Goal: Task Accomplishment & Management: Manage account settings

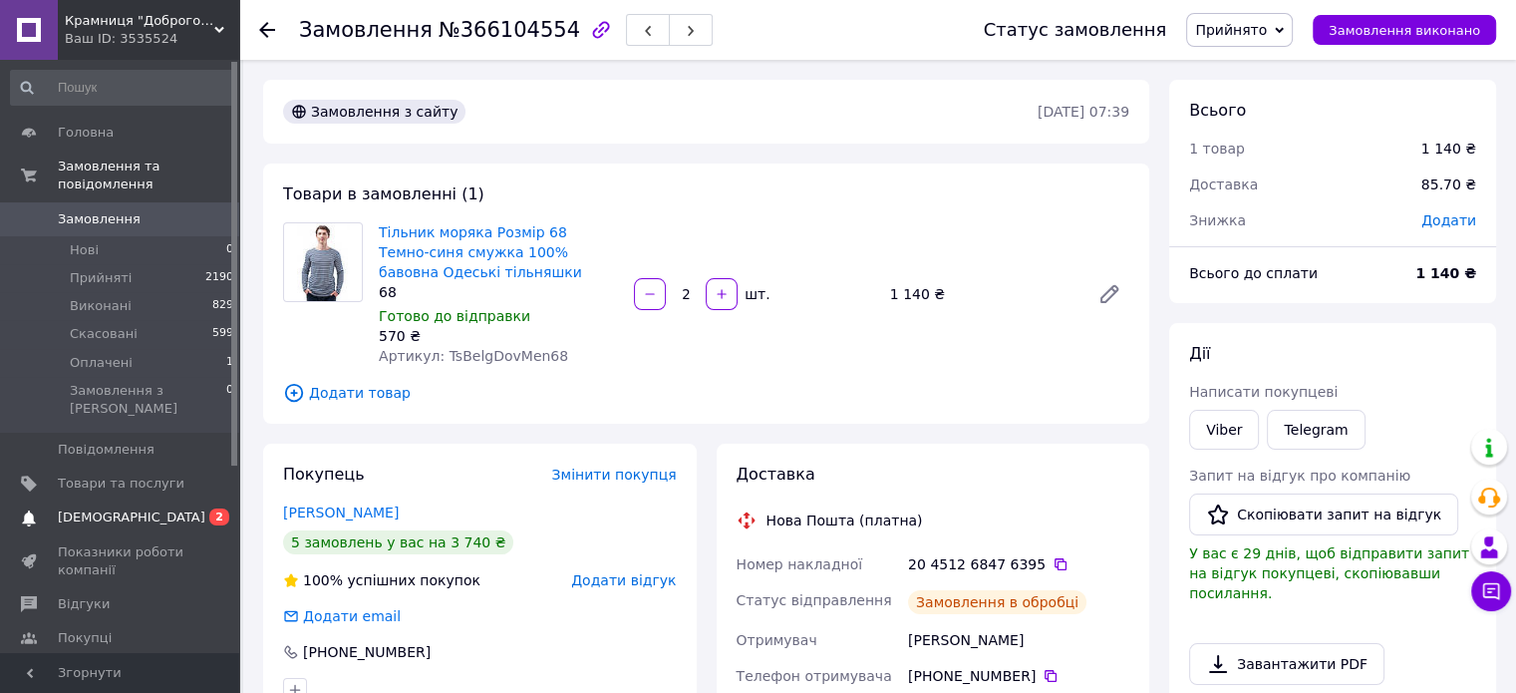
click at [113, 508] on span "[DEMOGRAPHIC_DATA]" at bounding box center [131, 517] width 147 height 18
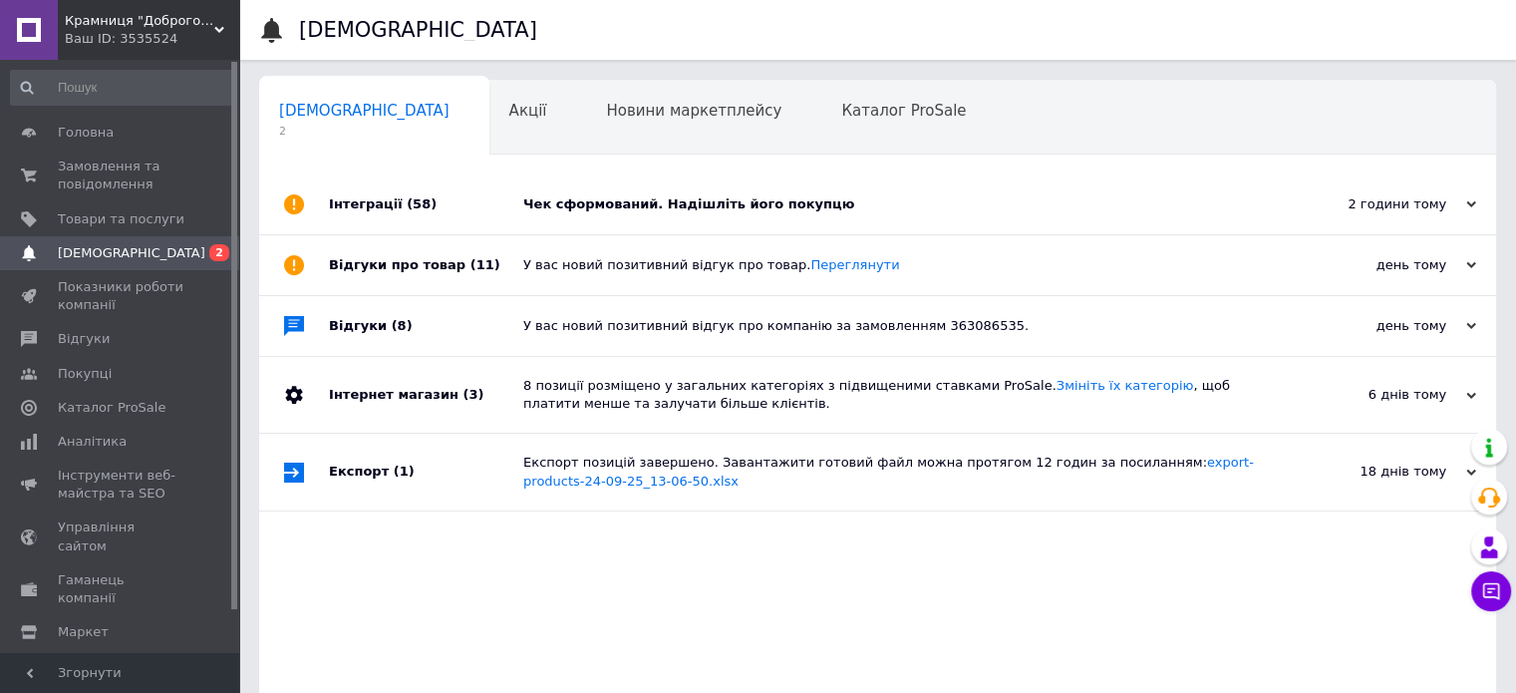
click at [714, 204] on div "Чек сформований. Надішліть його покупцю" at bounding box center [899, 204] width 753 height 18
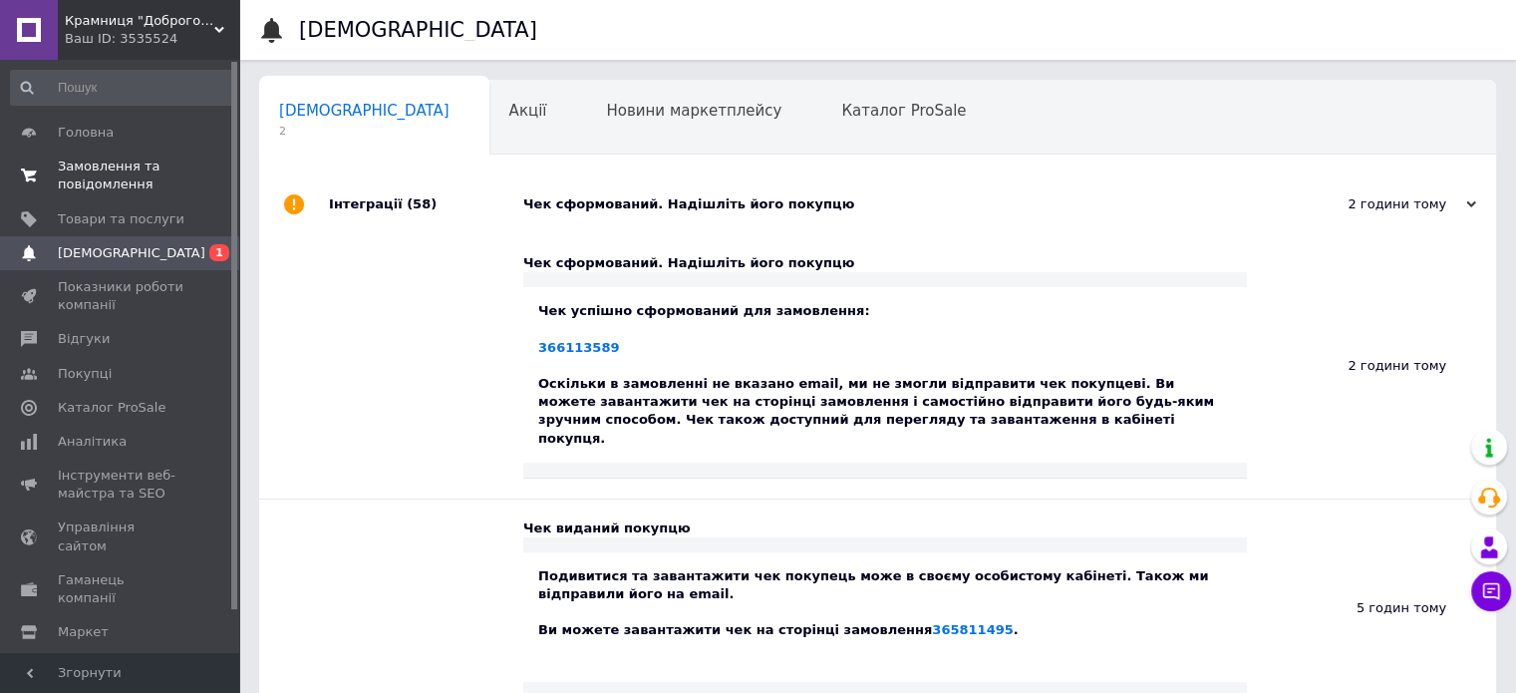
click at [75, 179] on span "Замовлення та повідомлення" at bounding box center [121, 175] width 127 height 36
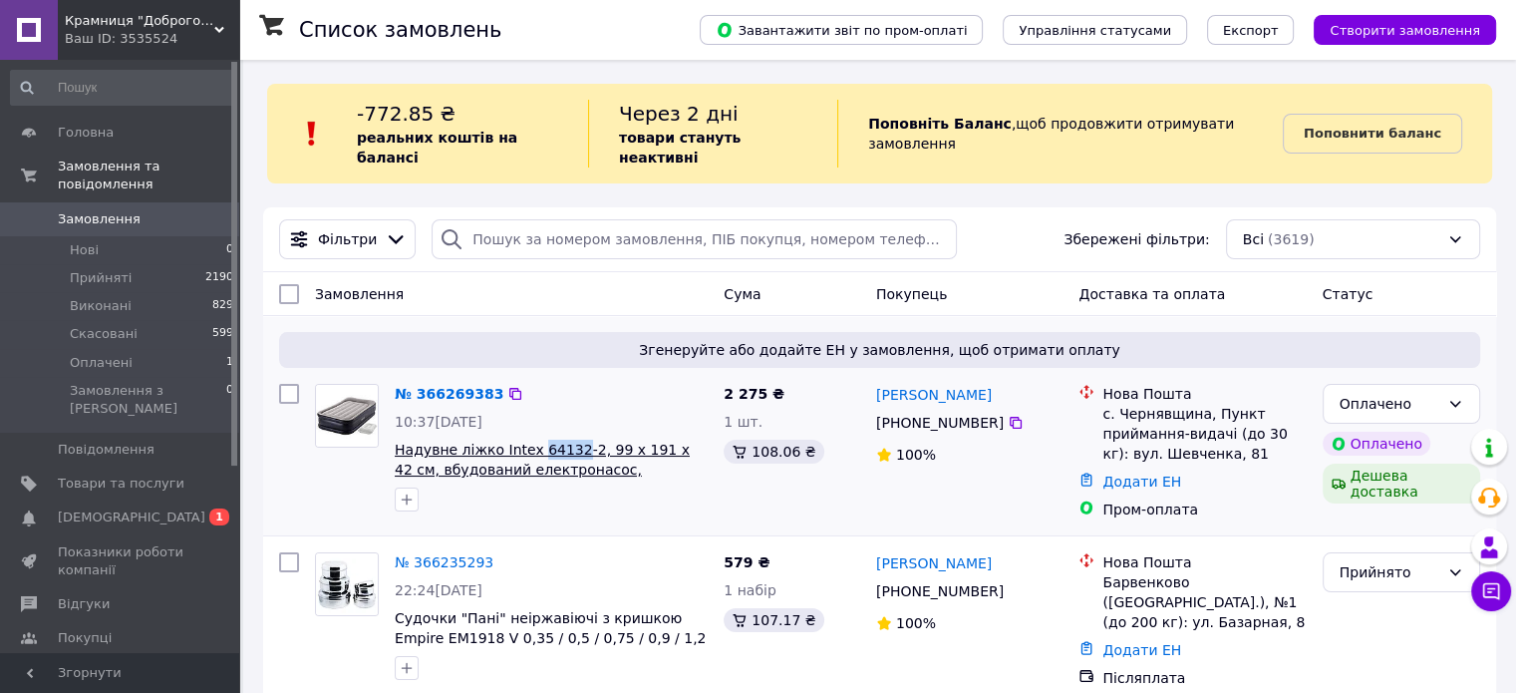
drag, startPoint x: 529, startPoint y: 420, endPoint x: 560, endPoint y: 424, distance: 31.1
click at [560, 424] on div "№ 366269383 10:37[DATE] Надувне ліжко Intex 64132-2, 99 х 191 х 42 см, вбудован…" at bounding box center [551, 448] width 329 height 144
copy span "64132"
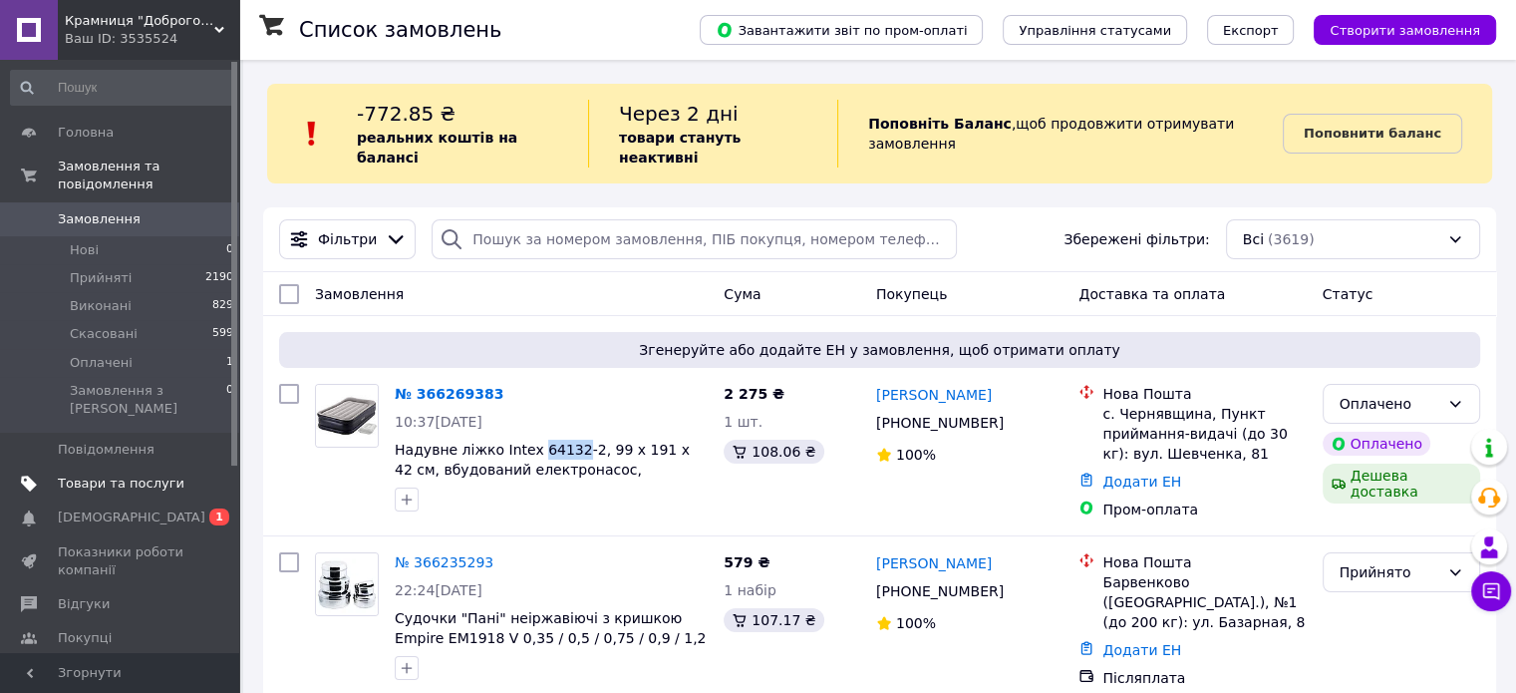
click at [116, 474] on span "Товари та послуги" at bounding box center [121, 483] width 127 height 18
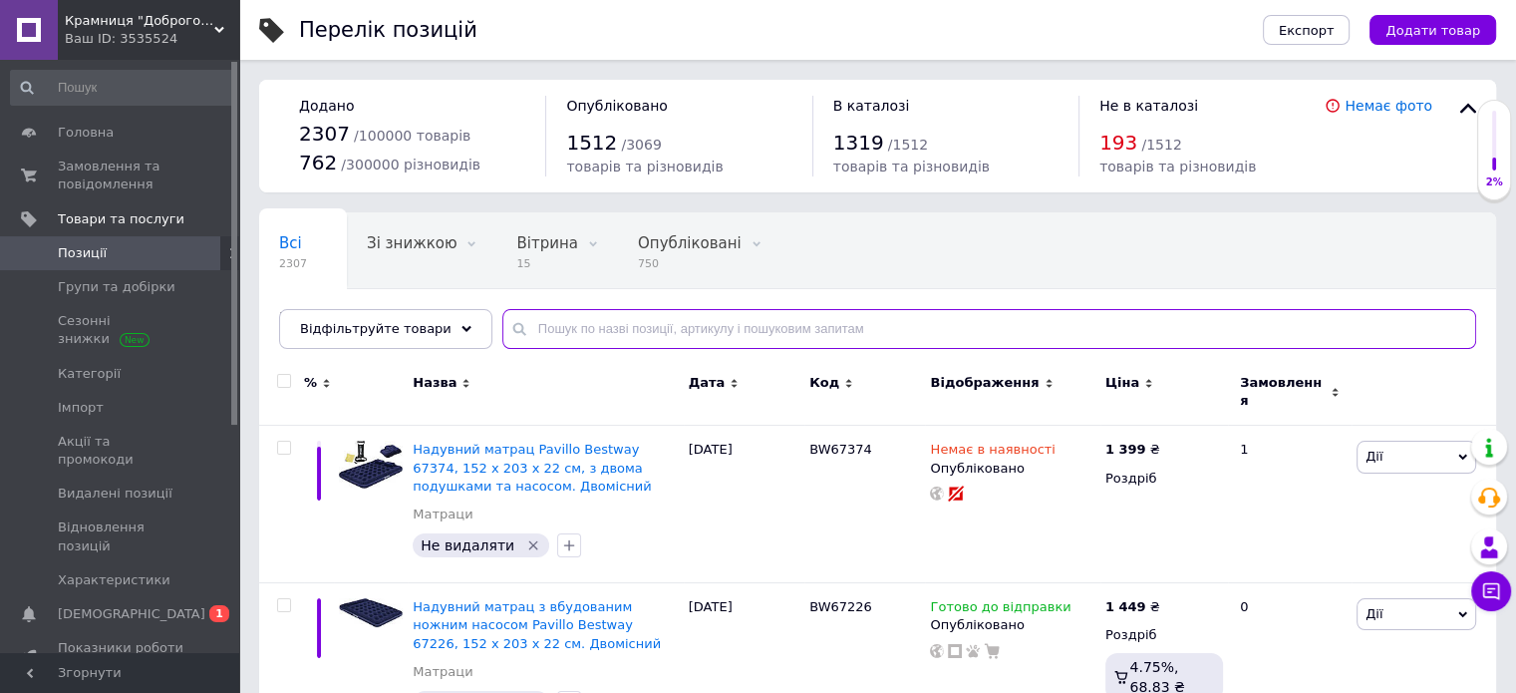
click at [678, 338] on input "text" at bounding box center [989, 329] width 974 height 40
paste input "64132"
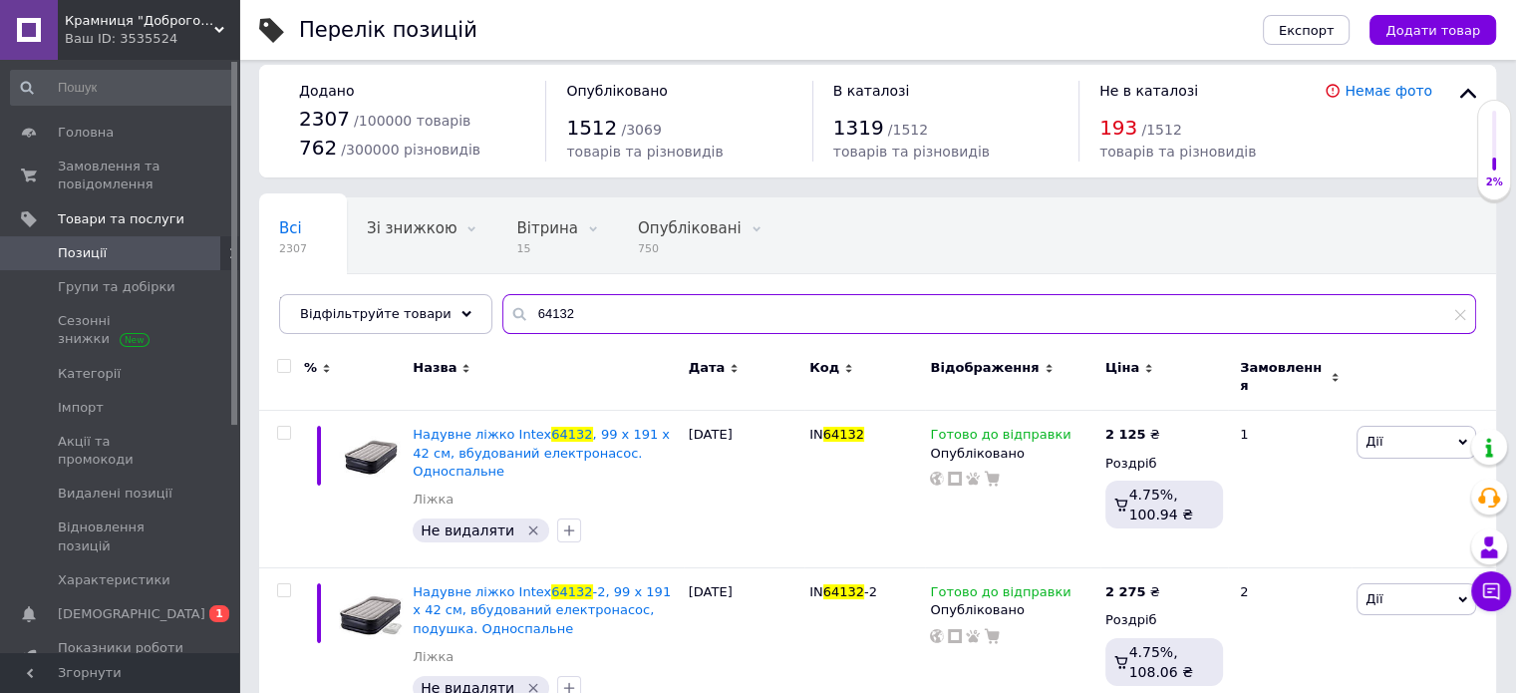
scroll to position [37, 0]
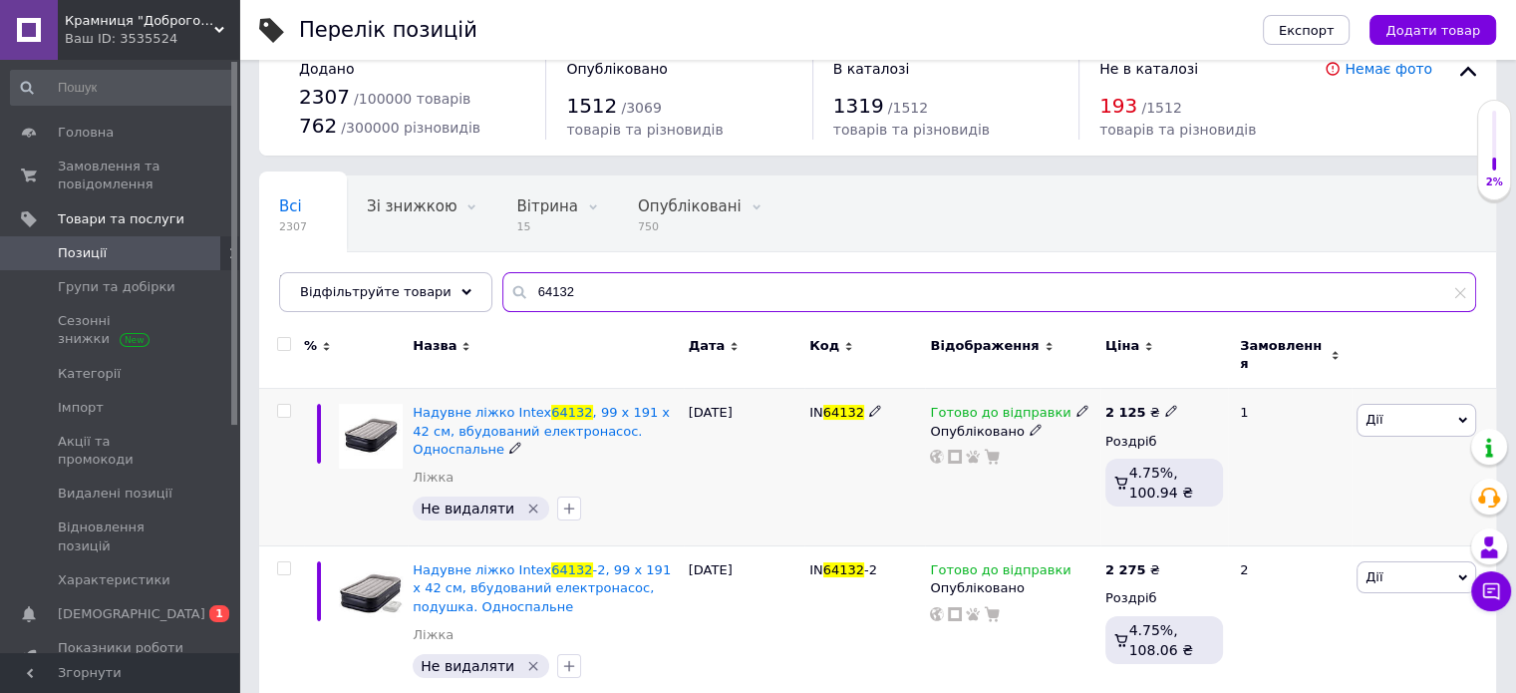
type input "64132"
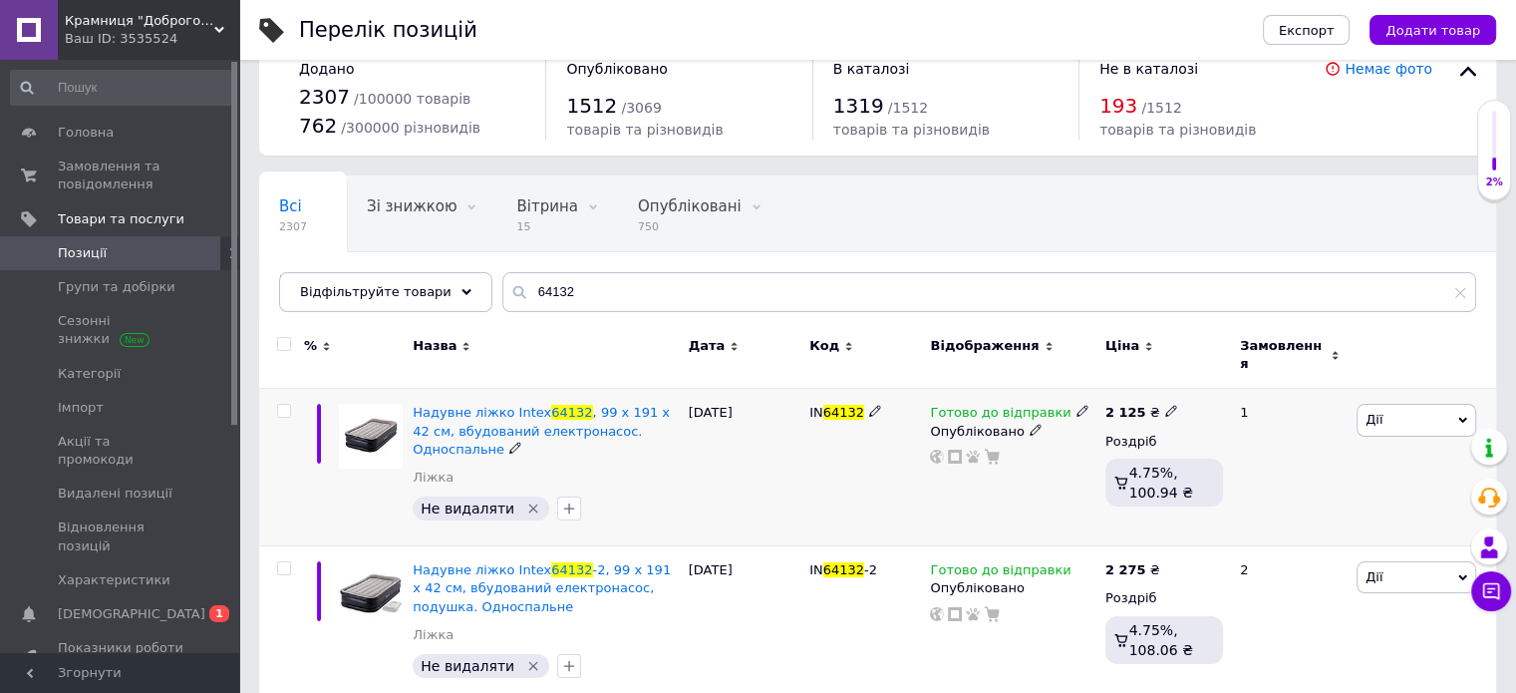
click at [1076, 405] on icon at bounding box center [1082, 411] width 12 height 12
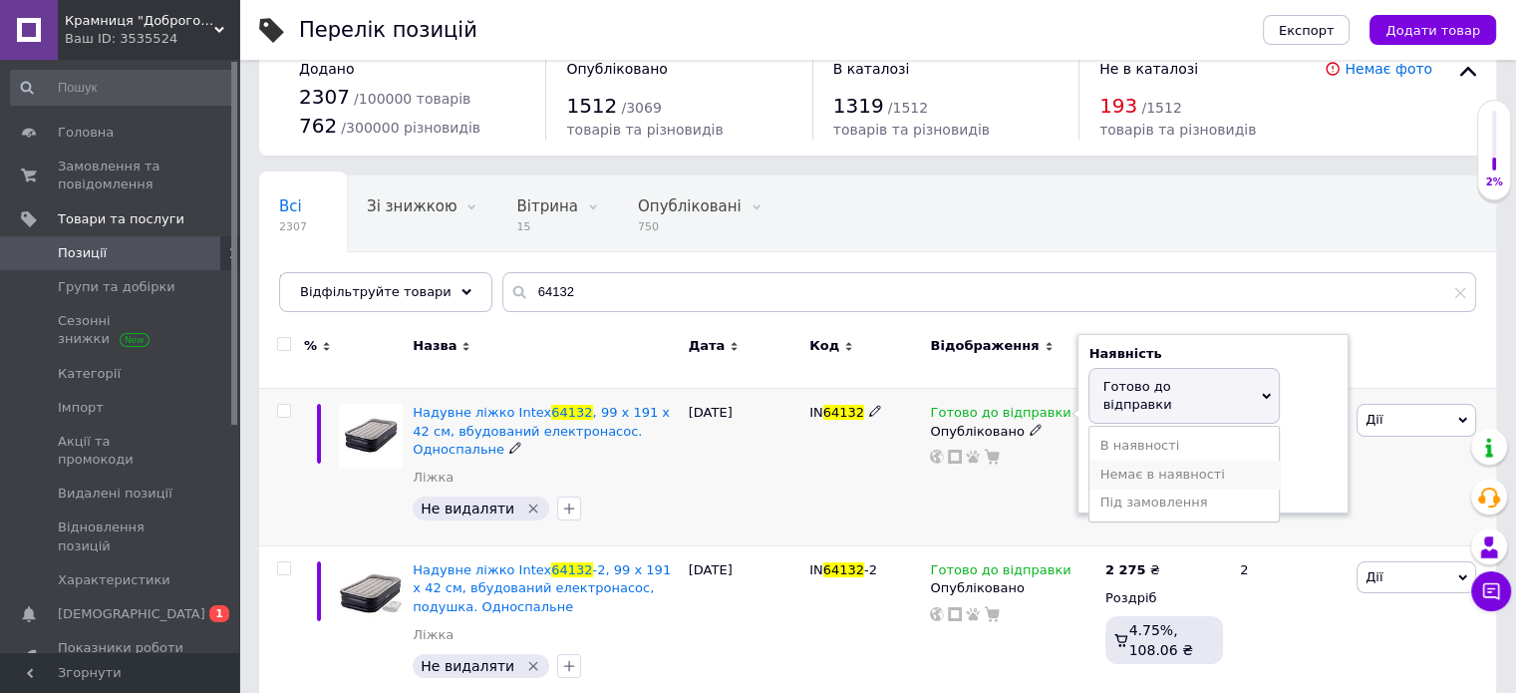
click at [1110, 460] on li "Немає в наявності" at bounding box center [1183, 474] width 189 height 28
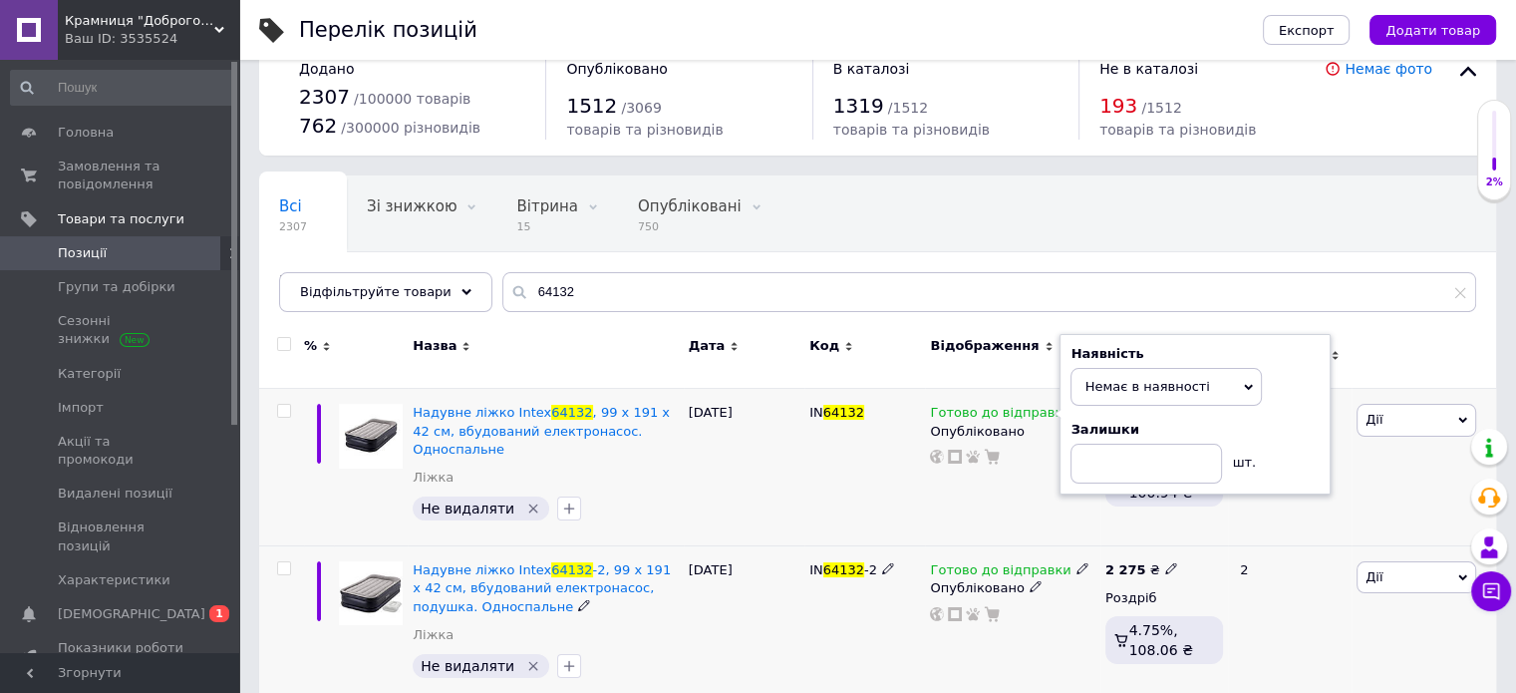
click at [1076, 562] on icon at bounding box center [1082, 568] width 12 height 12
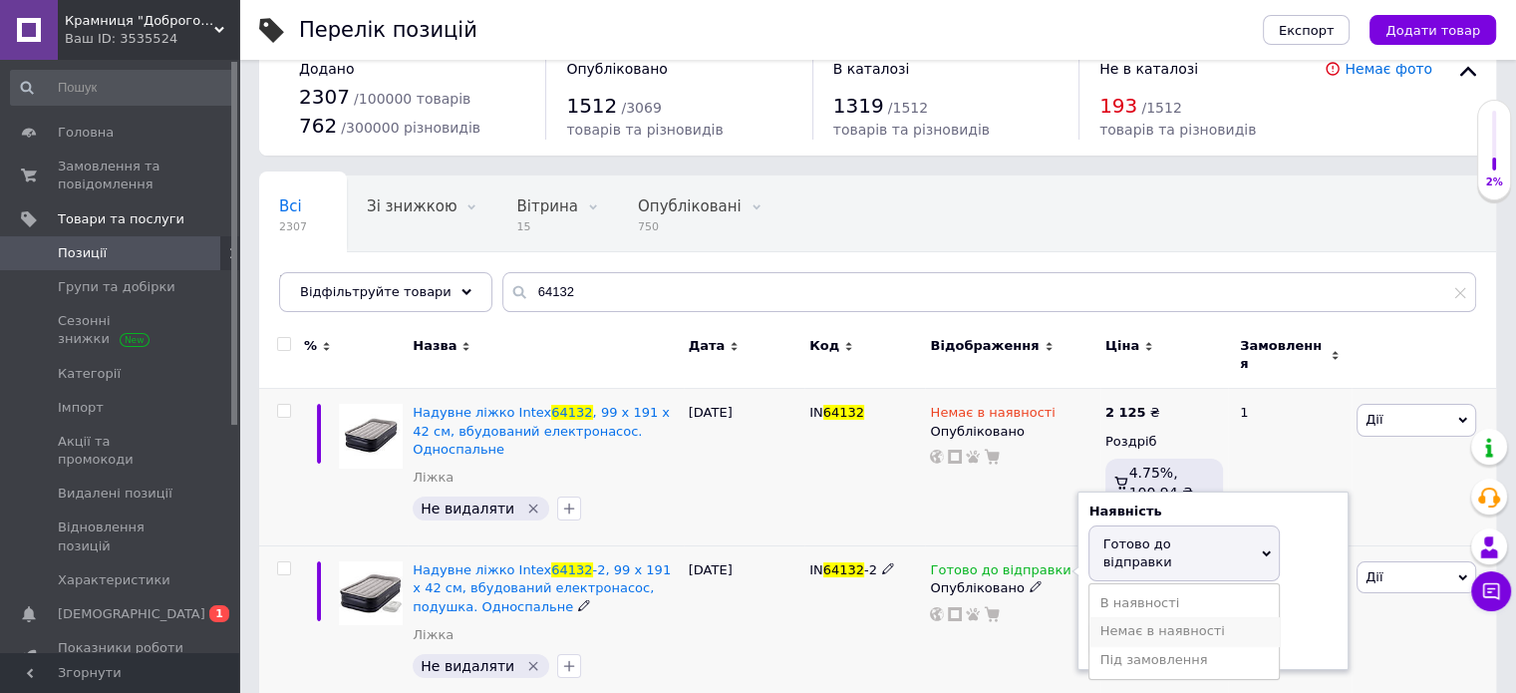
click at [1128, 617] on li "Немає в наявності" at bounding box center [1183, 631] width 189 height 28
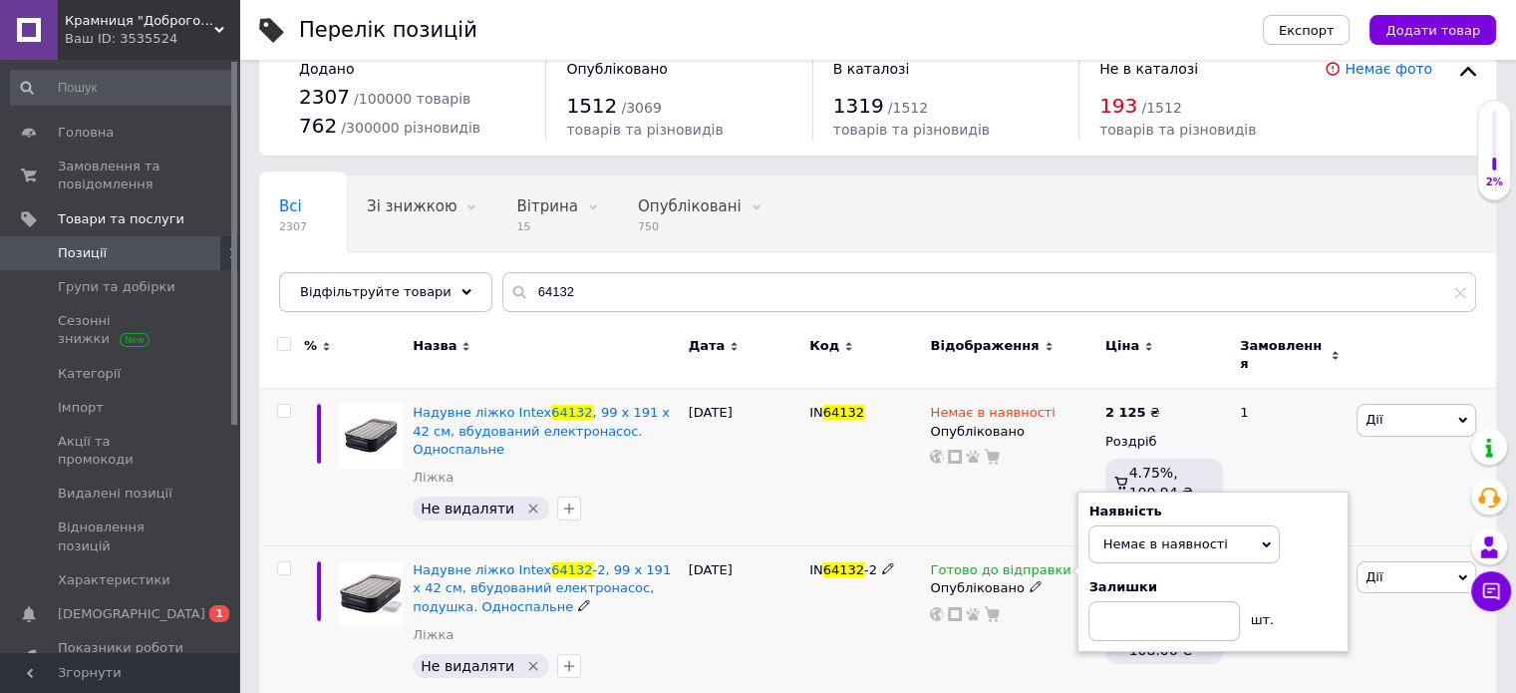
click at [977, 644] on div "Готово до відправки Наявність Немає в наявності В наявності Під замовлення Гото…" at bounding box center [1012, 624] width 174 height 156
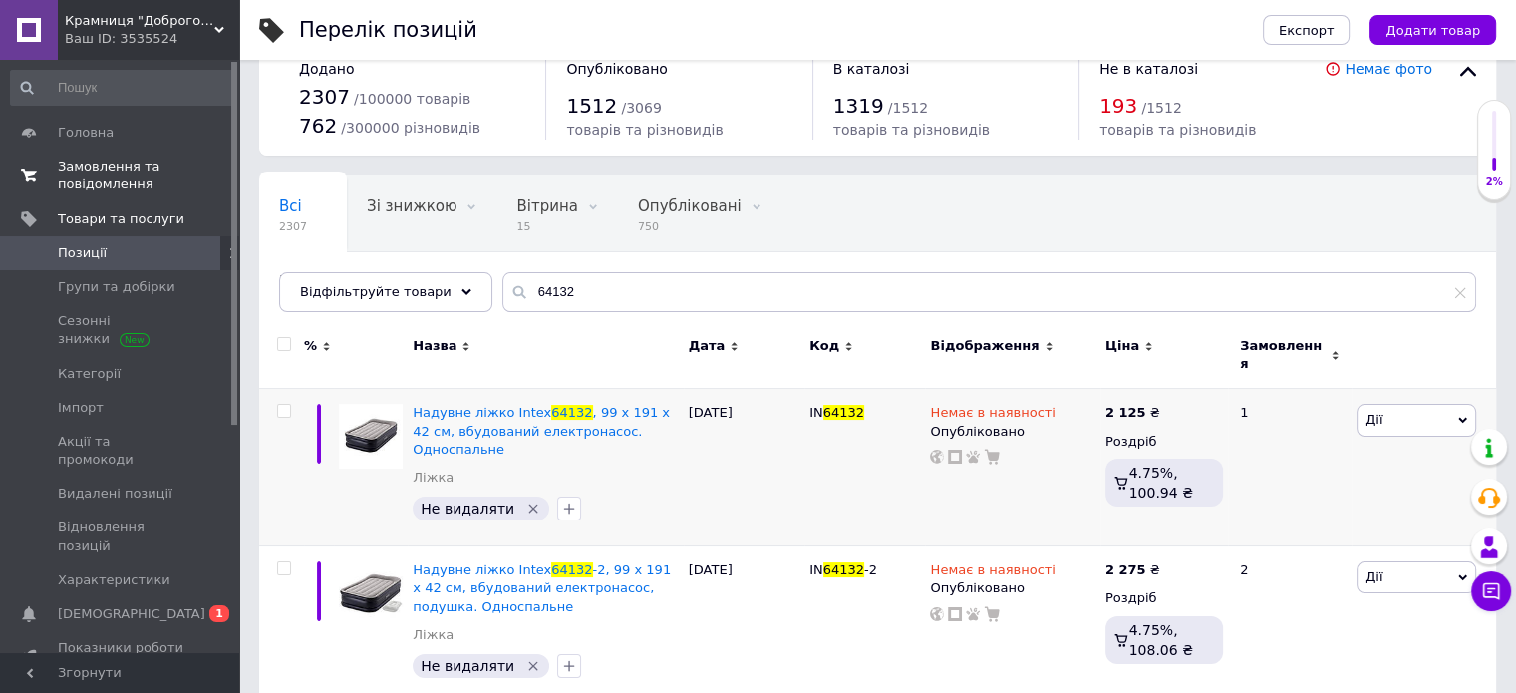
click at [86, 170] on span "Замовлення та повідомлення" at bounding box center [121, 175] width 127 height 36
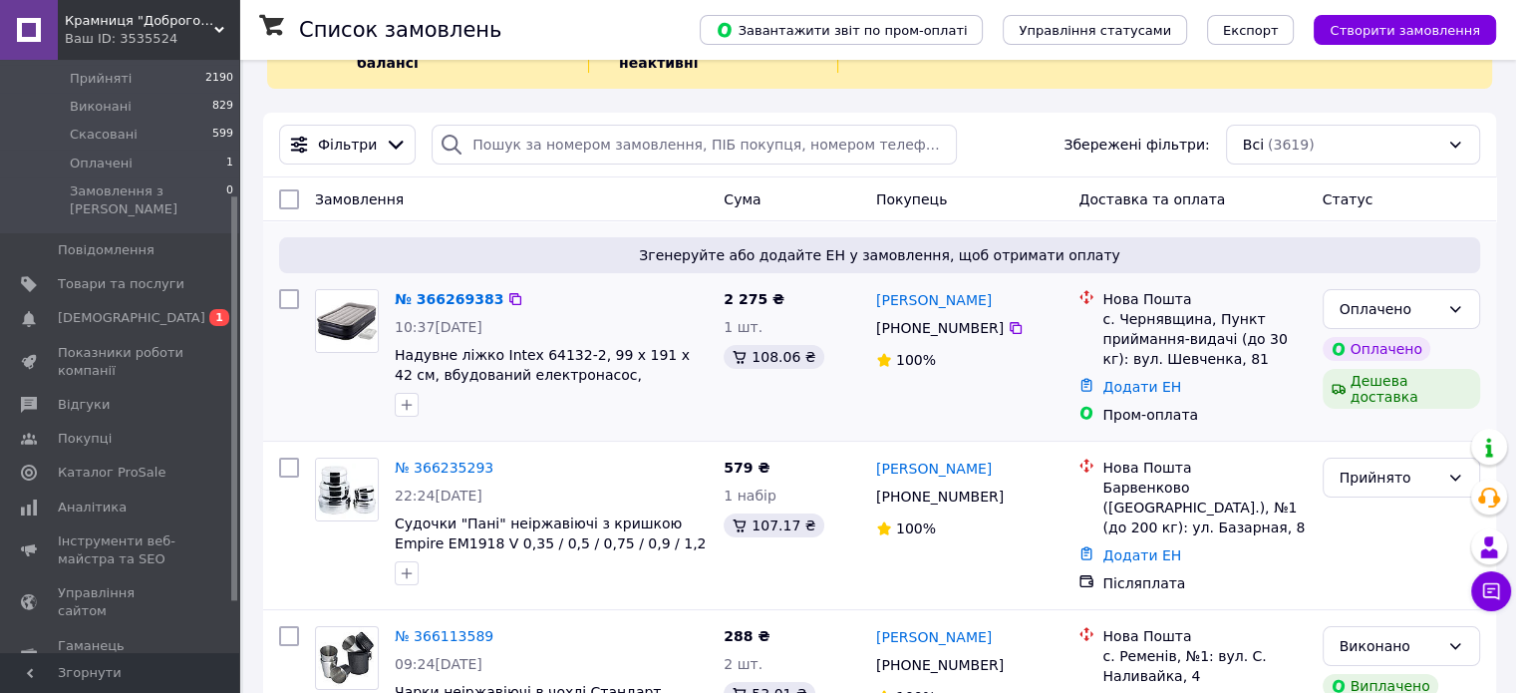
scroll to position [100, 0]
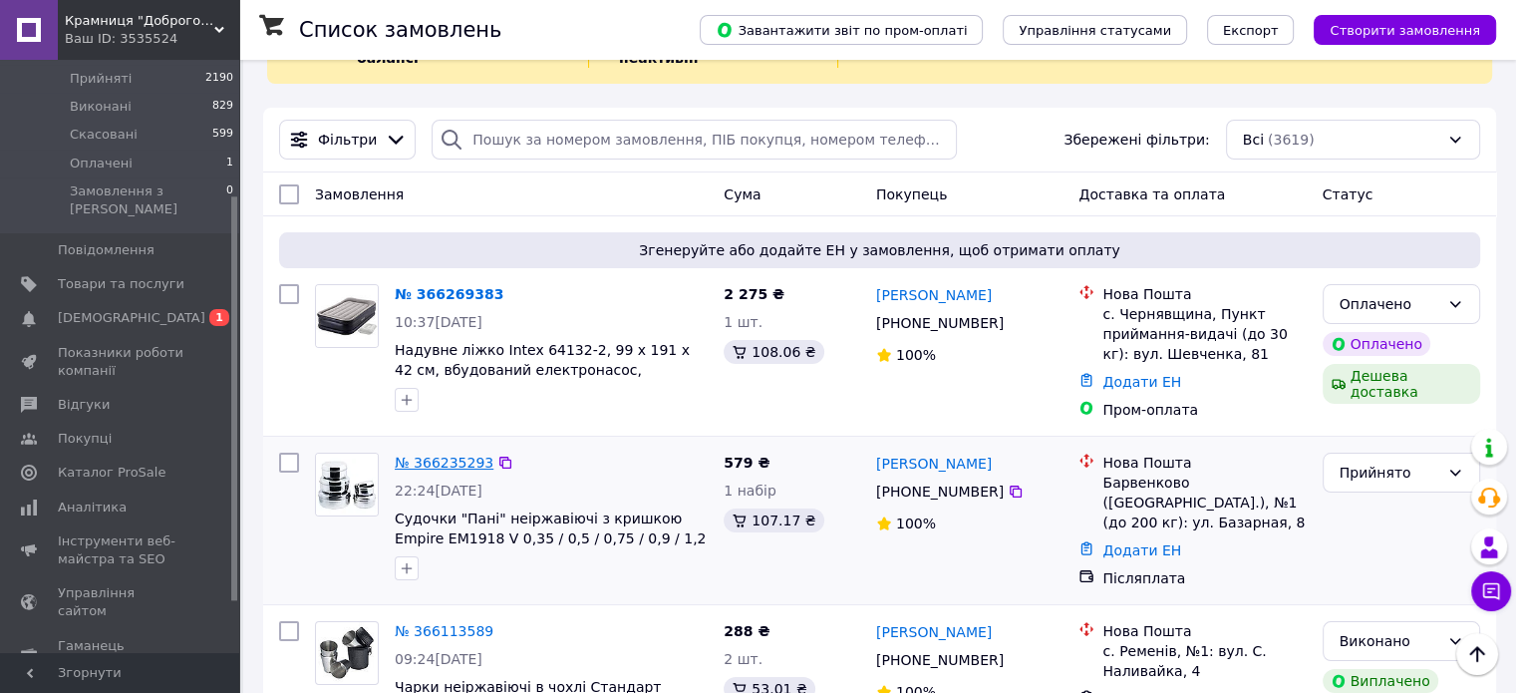
drag, startPoint x: 437, startPoint y: 426, endPoint x: 429, endPoint y: 441, distance: 18.3
click at [430, 444] on div "№ 366235293 22:24[DATE] Судочки "Пані" неіржавіючі з кришкою Empire EM1918 V 0,…" at bounding box center [551, 516] width 329 height 144
click at [429, 454] on link "№ 366235293" at bounding box center [444, 462] width 99 height 16
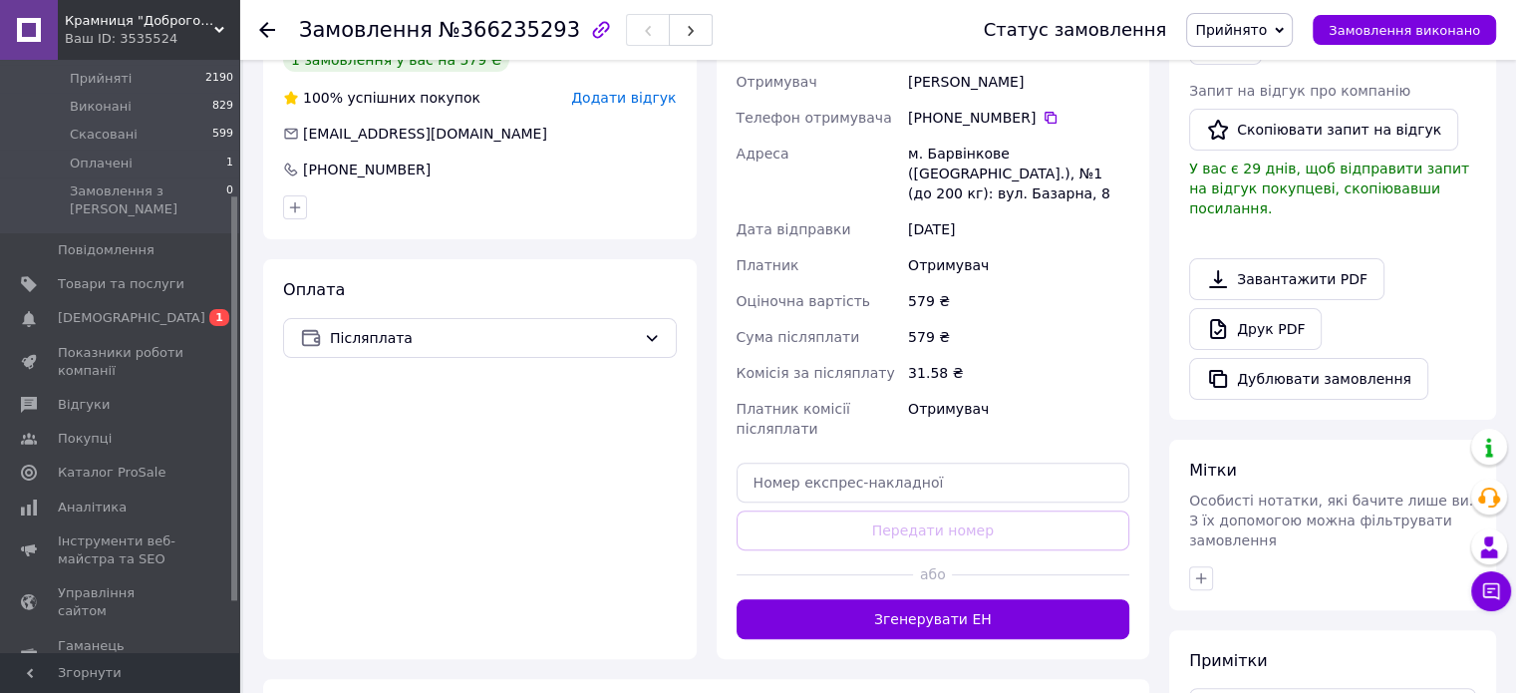
scroll to position [498, 0]
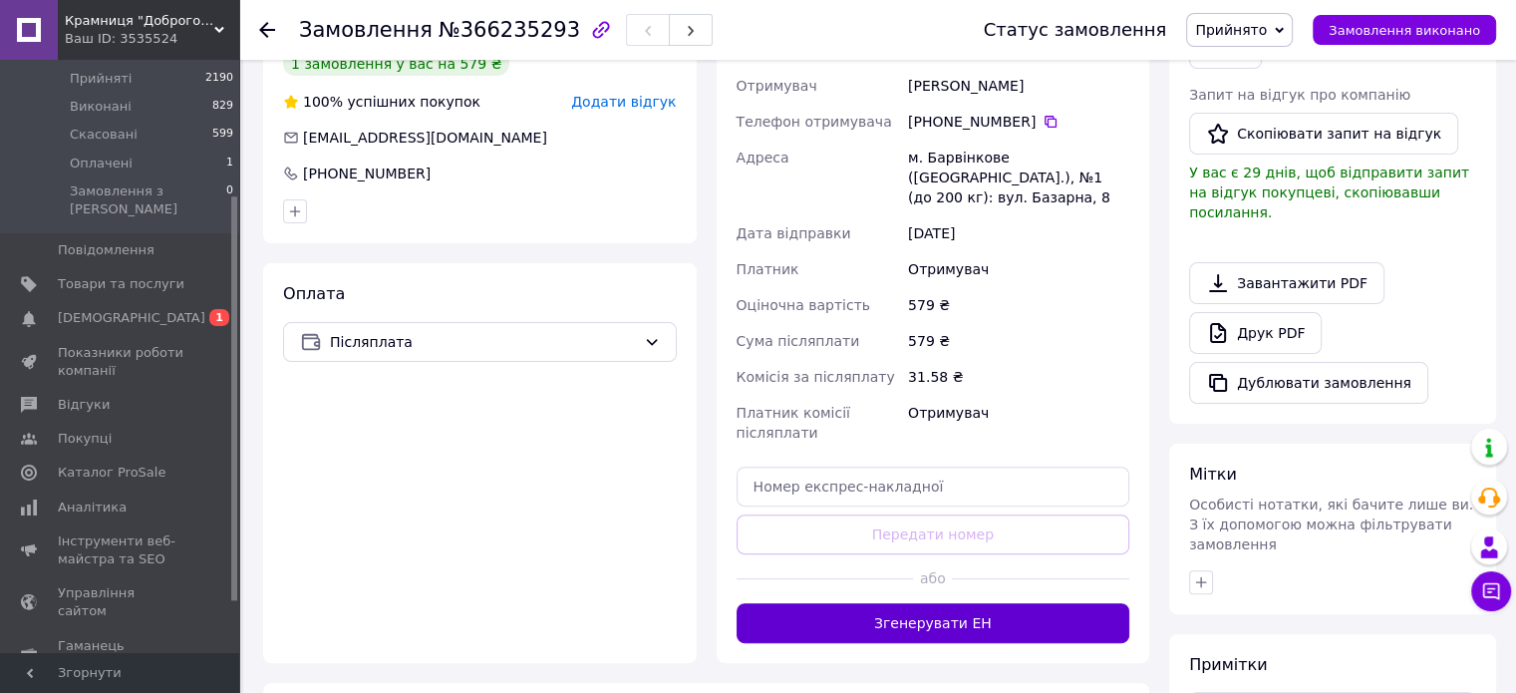
click at [903, 603] on button "Згенерувати ЕН" at bounding box center [933, 623] width 394 height 40
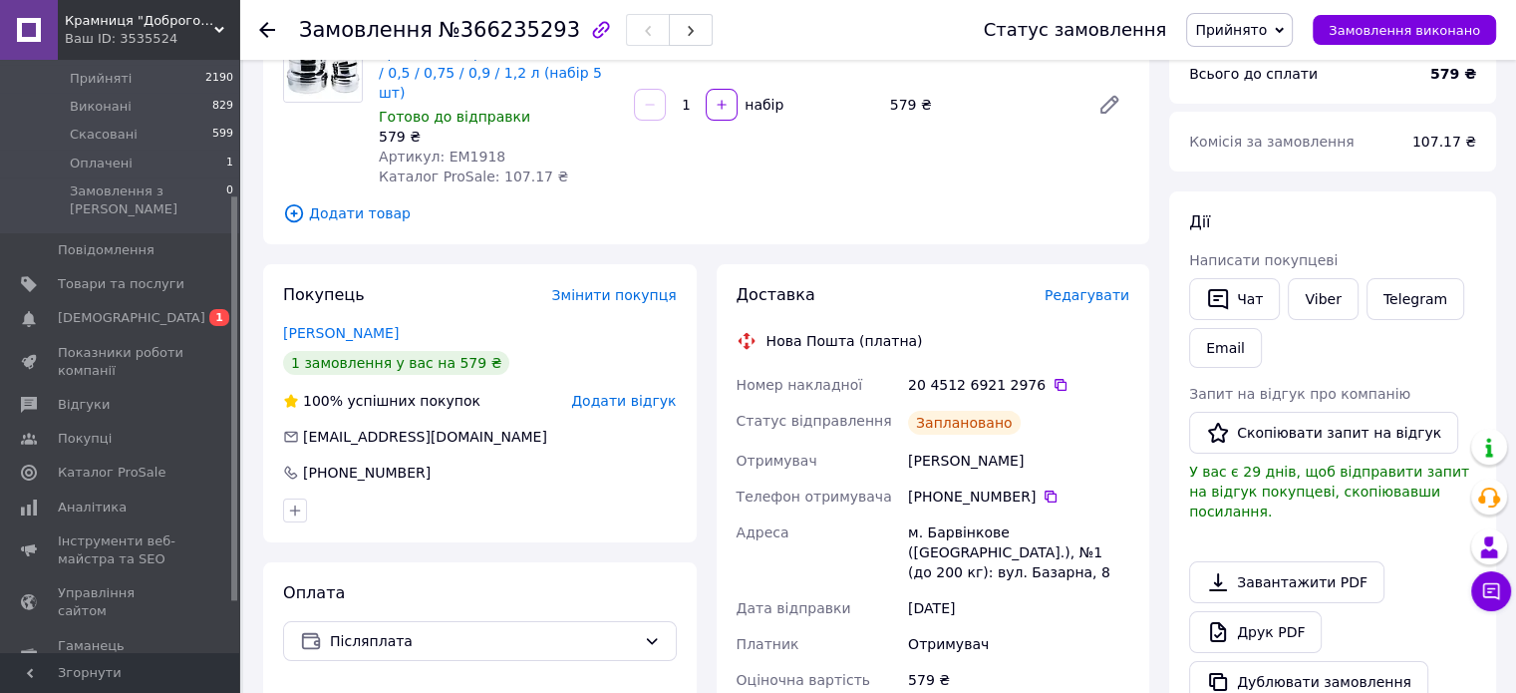
scroll to position [598, 0]
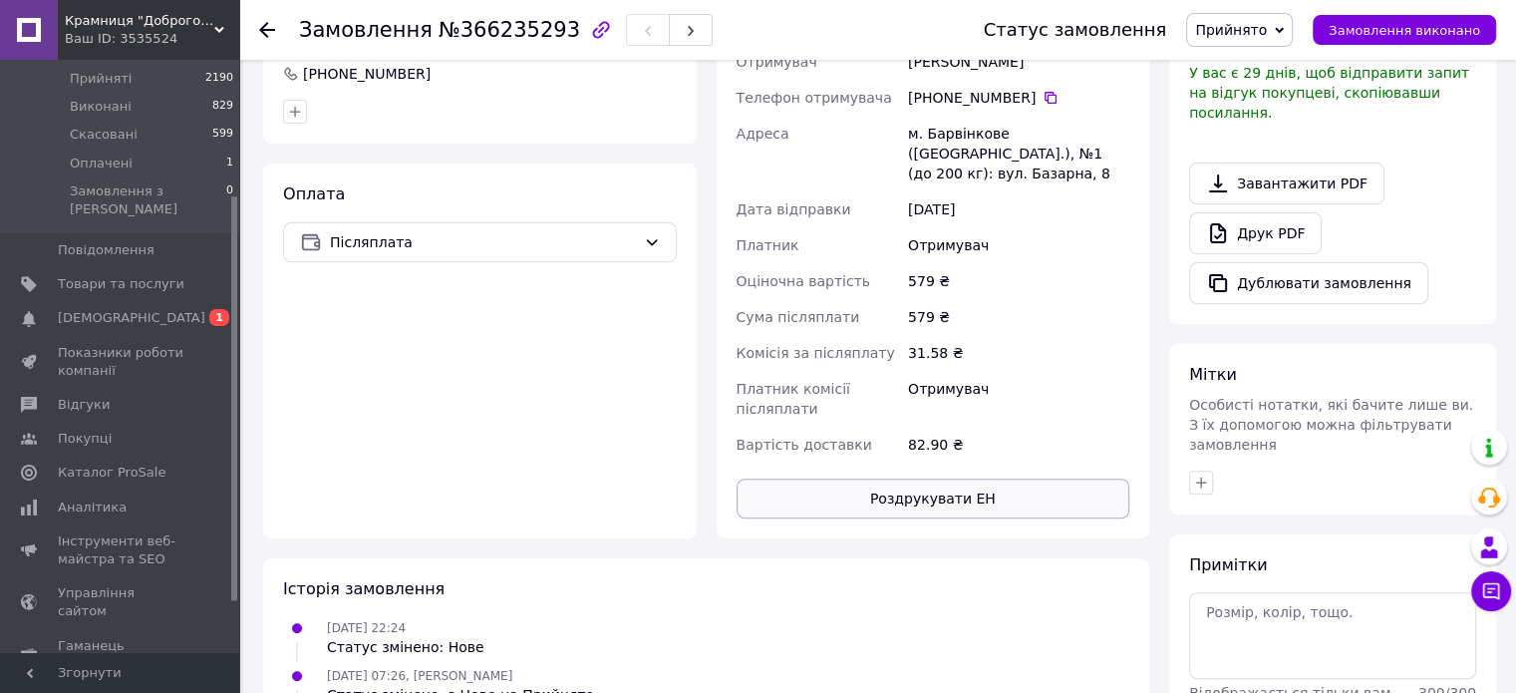
click at [950, 478] on button "Роздрукувати ЕН" at bounding box center [933, 498] width 394 height 40
click at [100, 301] on link "Сповіщення 0 1" at bounding box center [122, 318] width 245 height 34
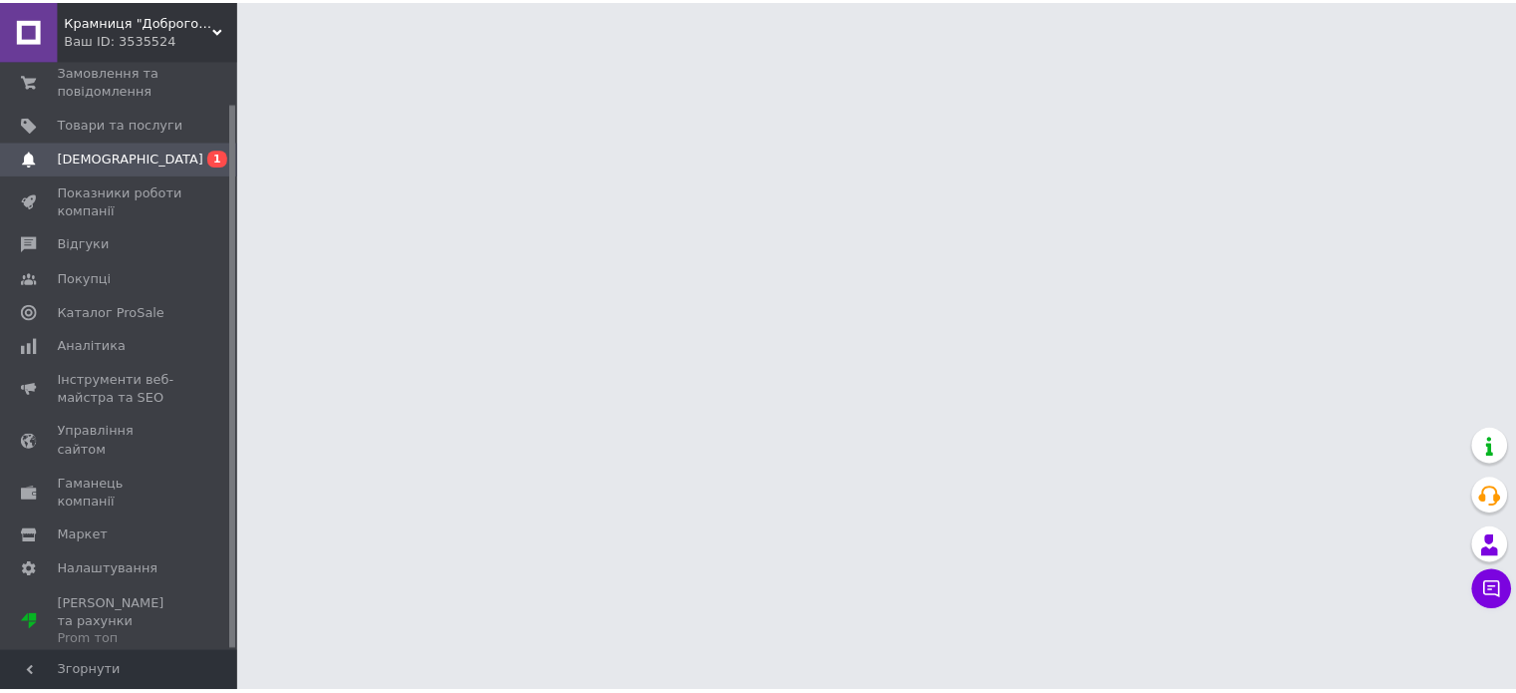
scroll to position [45, 0]
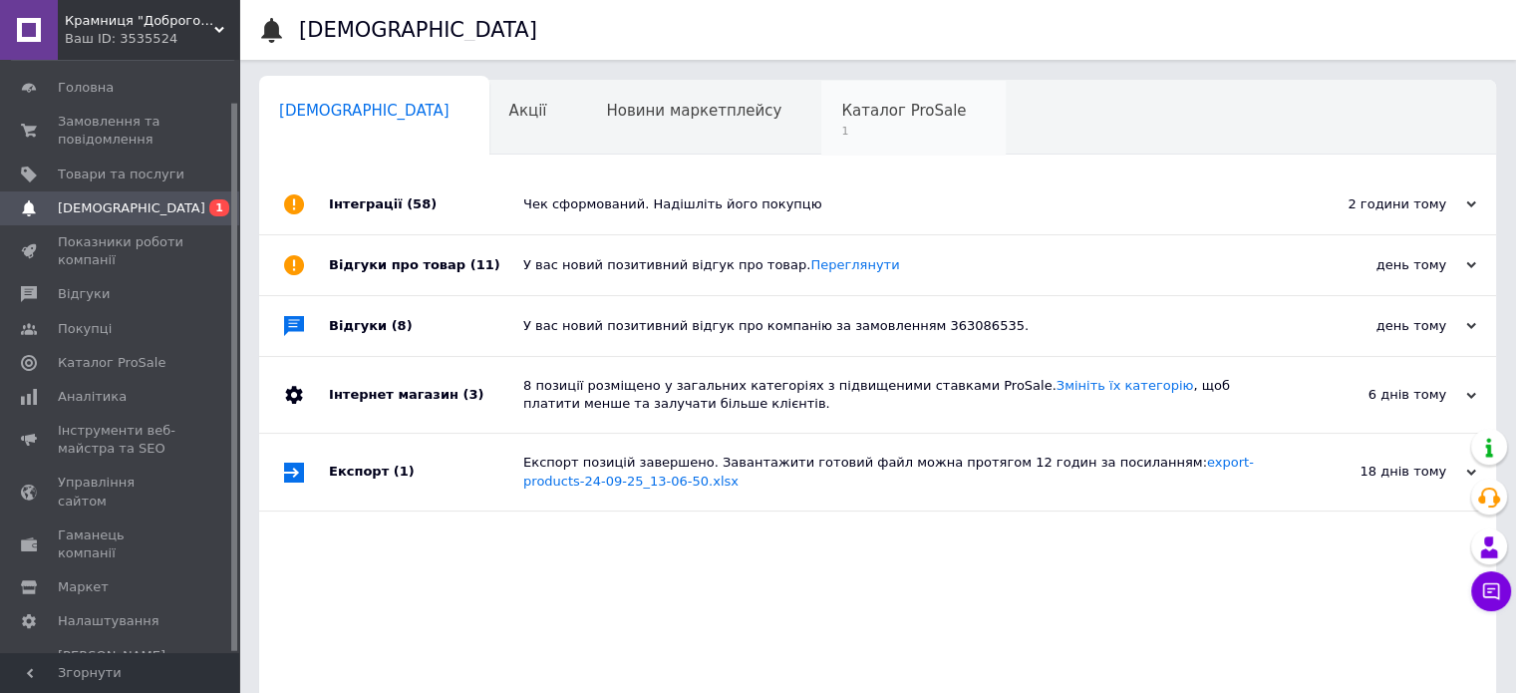
click at [821, 91] on div "Каталог ProSale 1" at bounding box center [913, 119] width 184 height 76
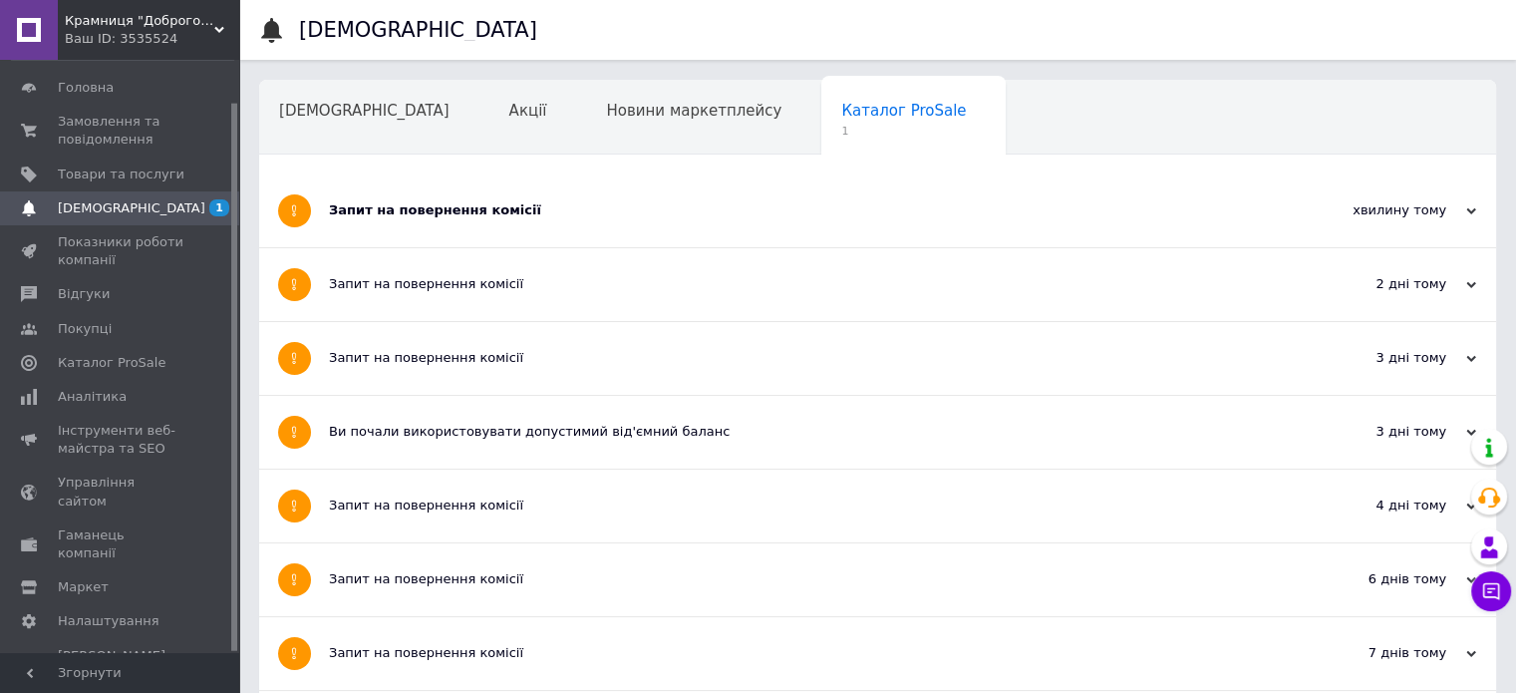
click at [554, 197] on div "Запит на повернення комісії" at bounding box center [803, 210] width 948 height 73
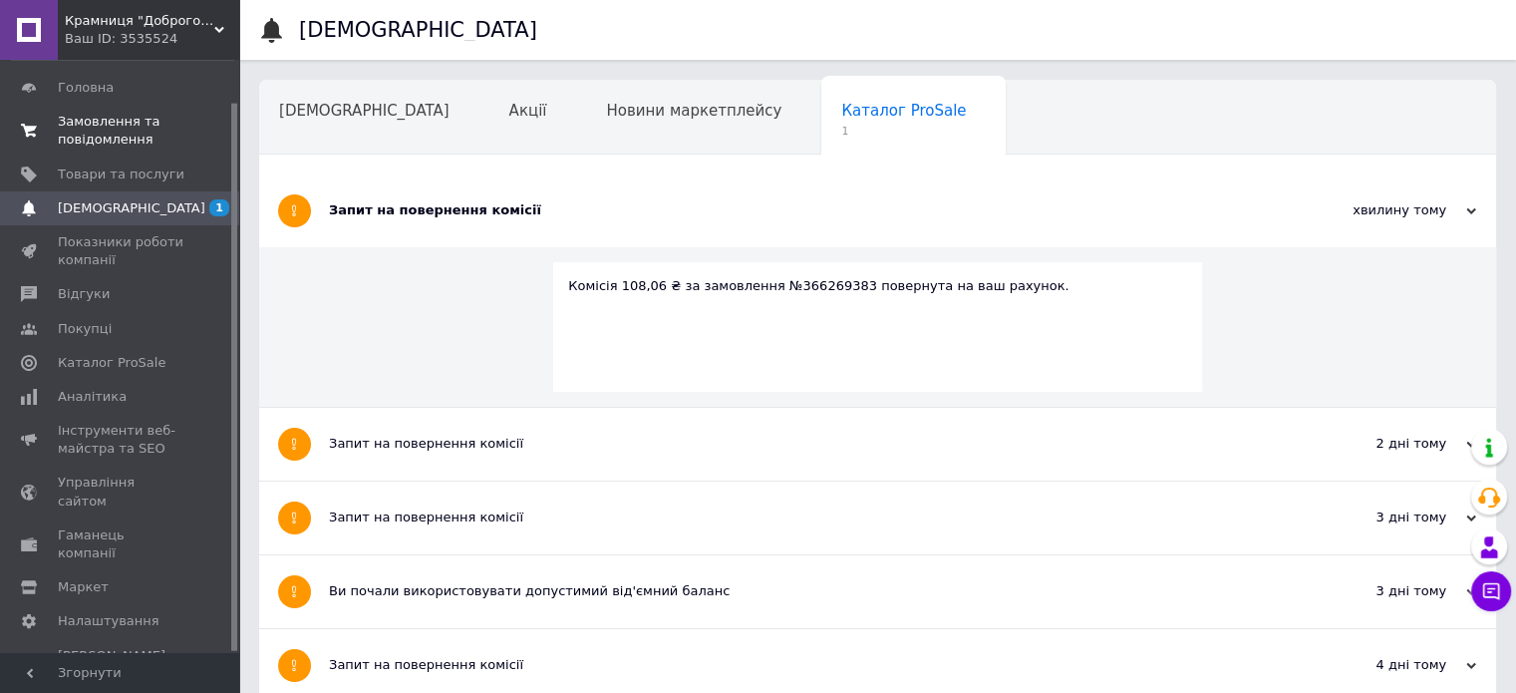
click at [102, 125] on span "Замовлення та повідомлення" at bounding box center [121, 131] width 127 height 36
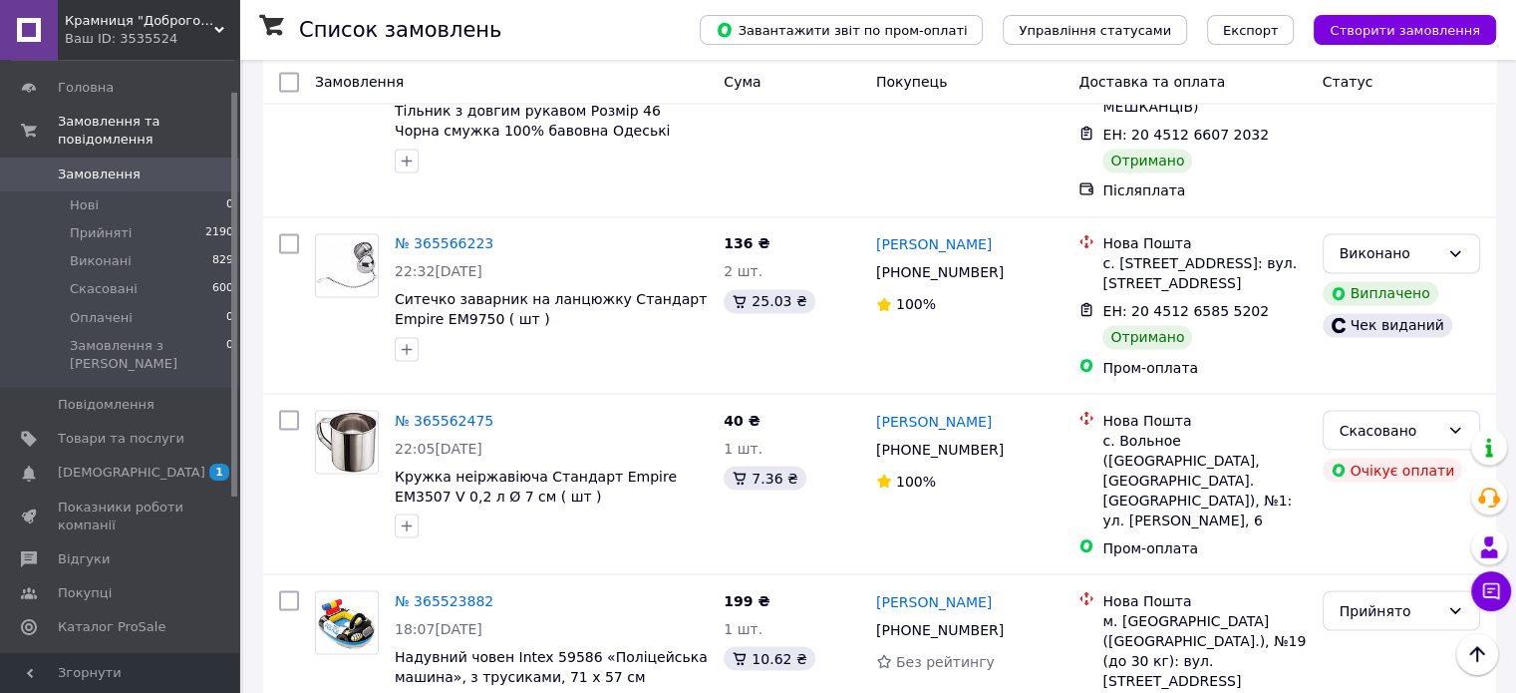
scroll to position [3420, 0]
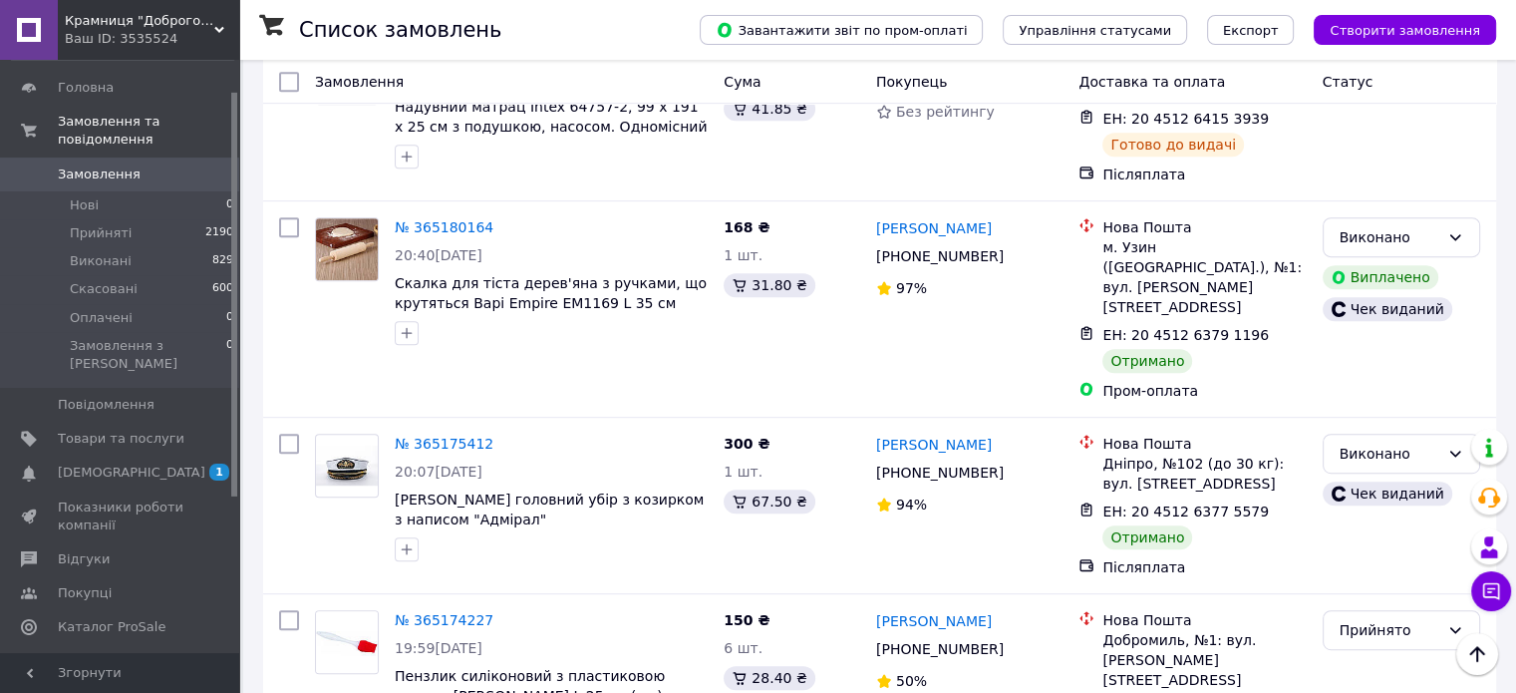
scroll to position [1096, 0]
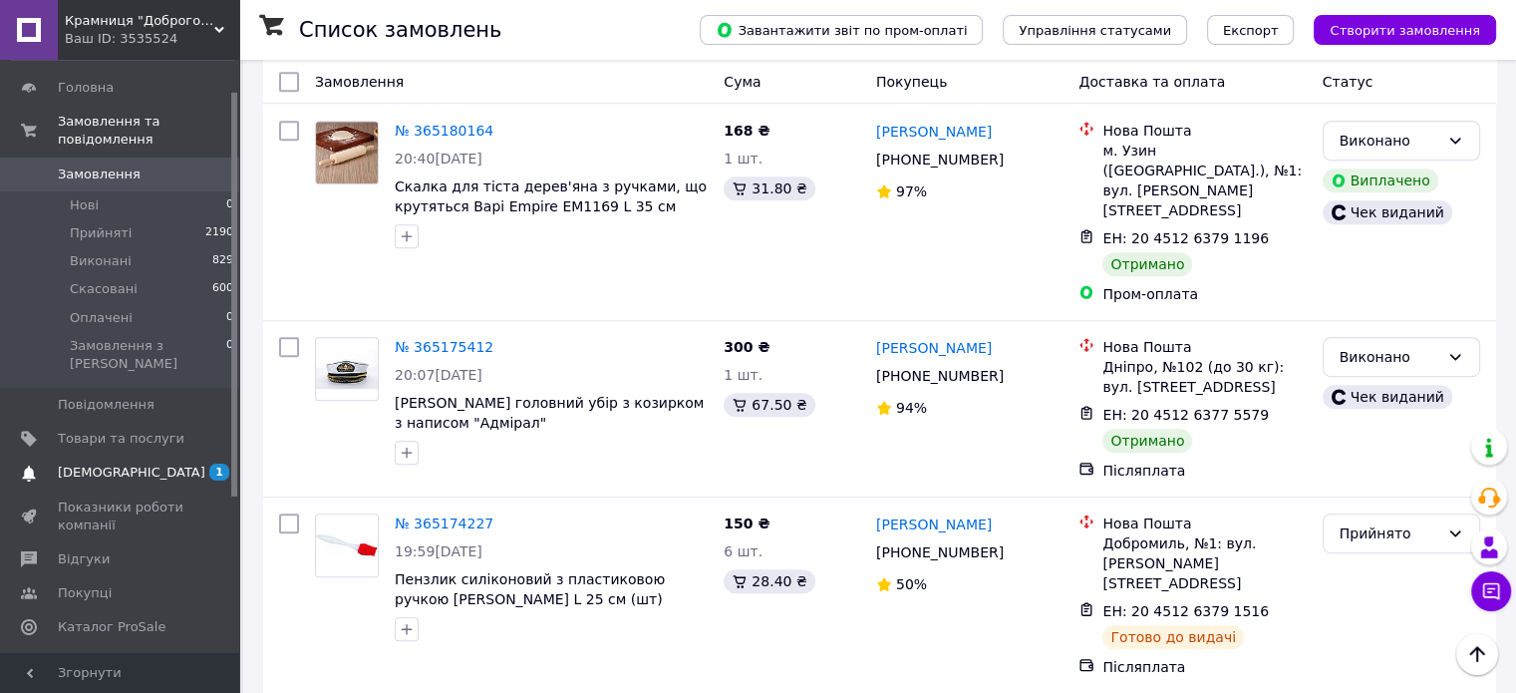
click at [132, 463] on span "[DEMOGRAPHIC_DATA]" at bounding box center [121, 472] width 127 height 18
